Goal: Contribute content

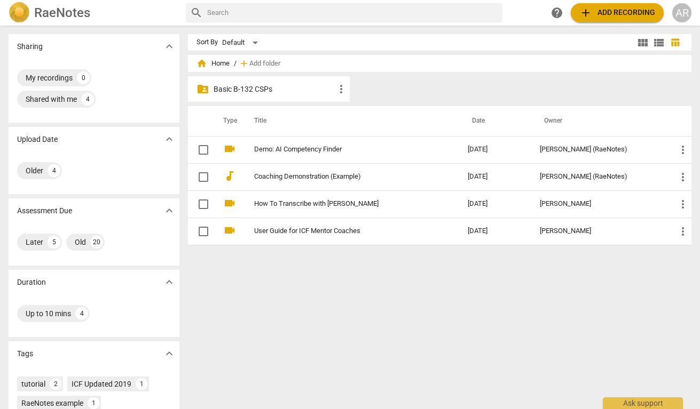
click at [616, 13] on span "add Add recording" at bounding box center [617, 12] width 76 height 13
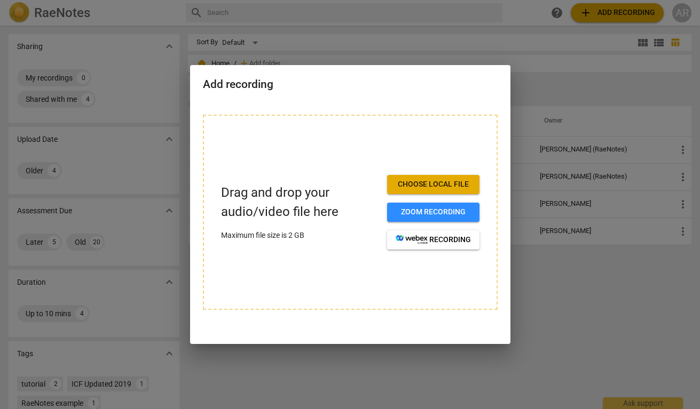
click at [451, 188] on span "Choose local file" at bounding box center [433, 184] width 75 height 11
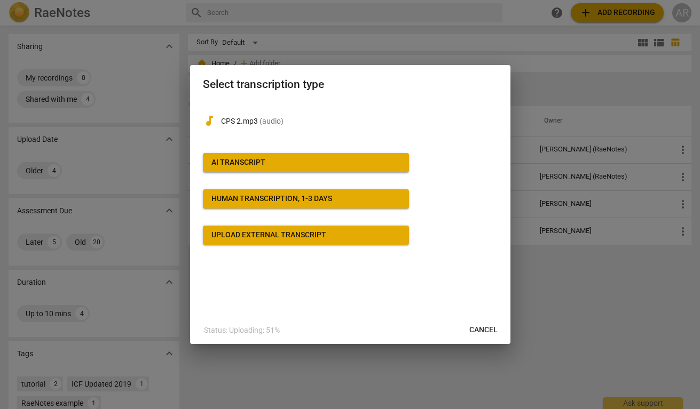
click at [289, 161] on span "AI Transcript" at bounding box center [305, 162] width 189 height 11
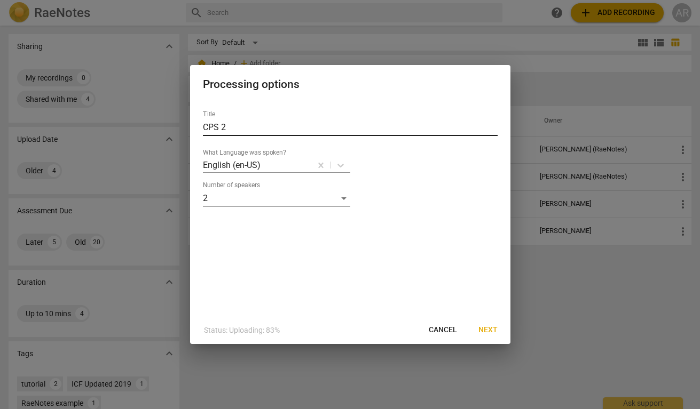
click at [246, 130] on input "CPS 2" at bounding box center [350, 127] width 295 height 17
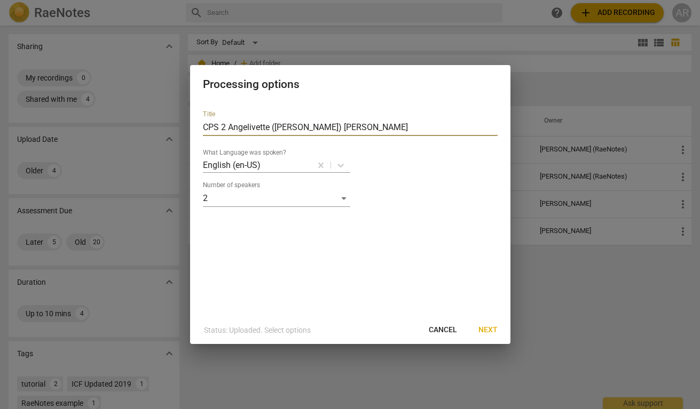
type input "CPS 2 Angelivette ([PERSON_NAME]) [PERSON_NAME]"
click at [488, 329] on span "Next" at bounding box center [487, 330] width 19 height 11
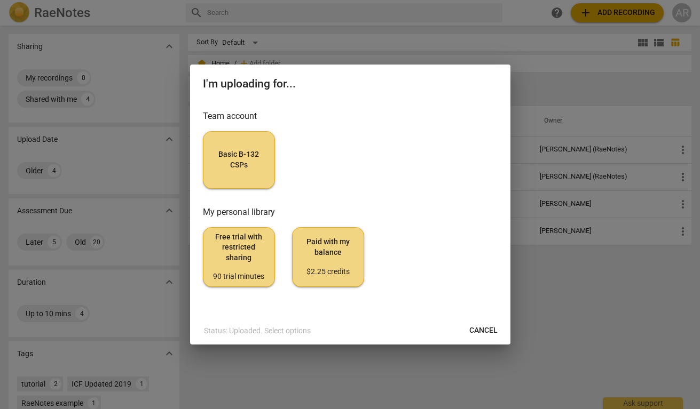
click at [253, 174] on button "Basic B-132 CSPs" at bounding box center [239, 160] width 72 height 58
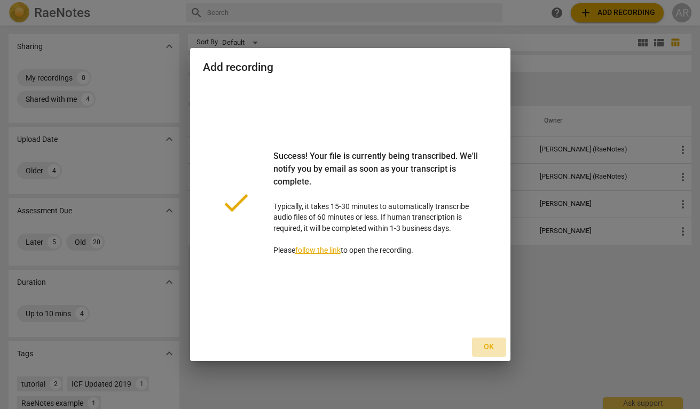
click at [490, 350] on span "Ok" at bounding box center [488, 347] width 17 height 11
